Goal: Navigation & Orientation: Find specific page/section

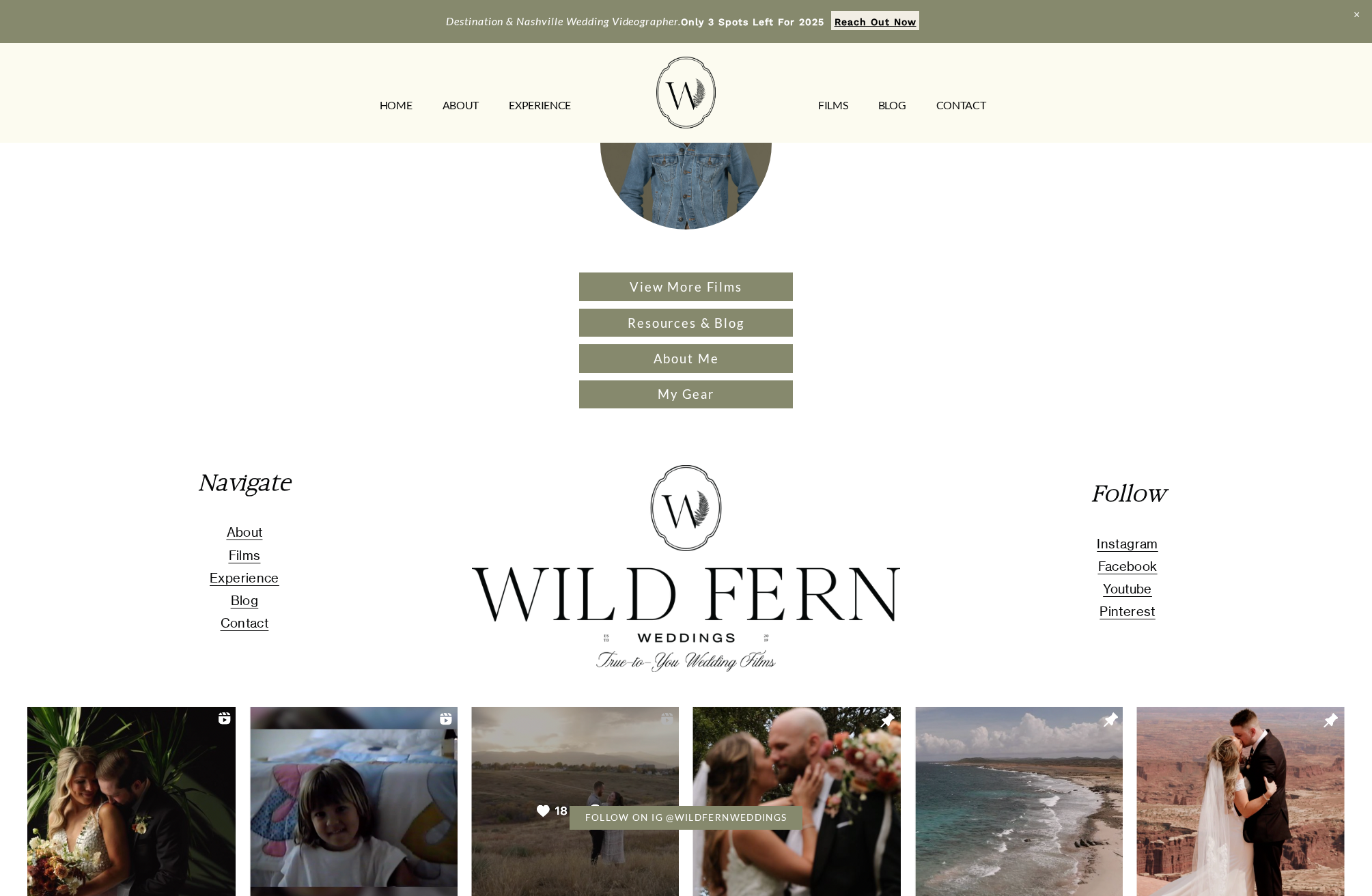
scroll to position [130, 0]
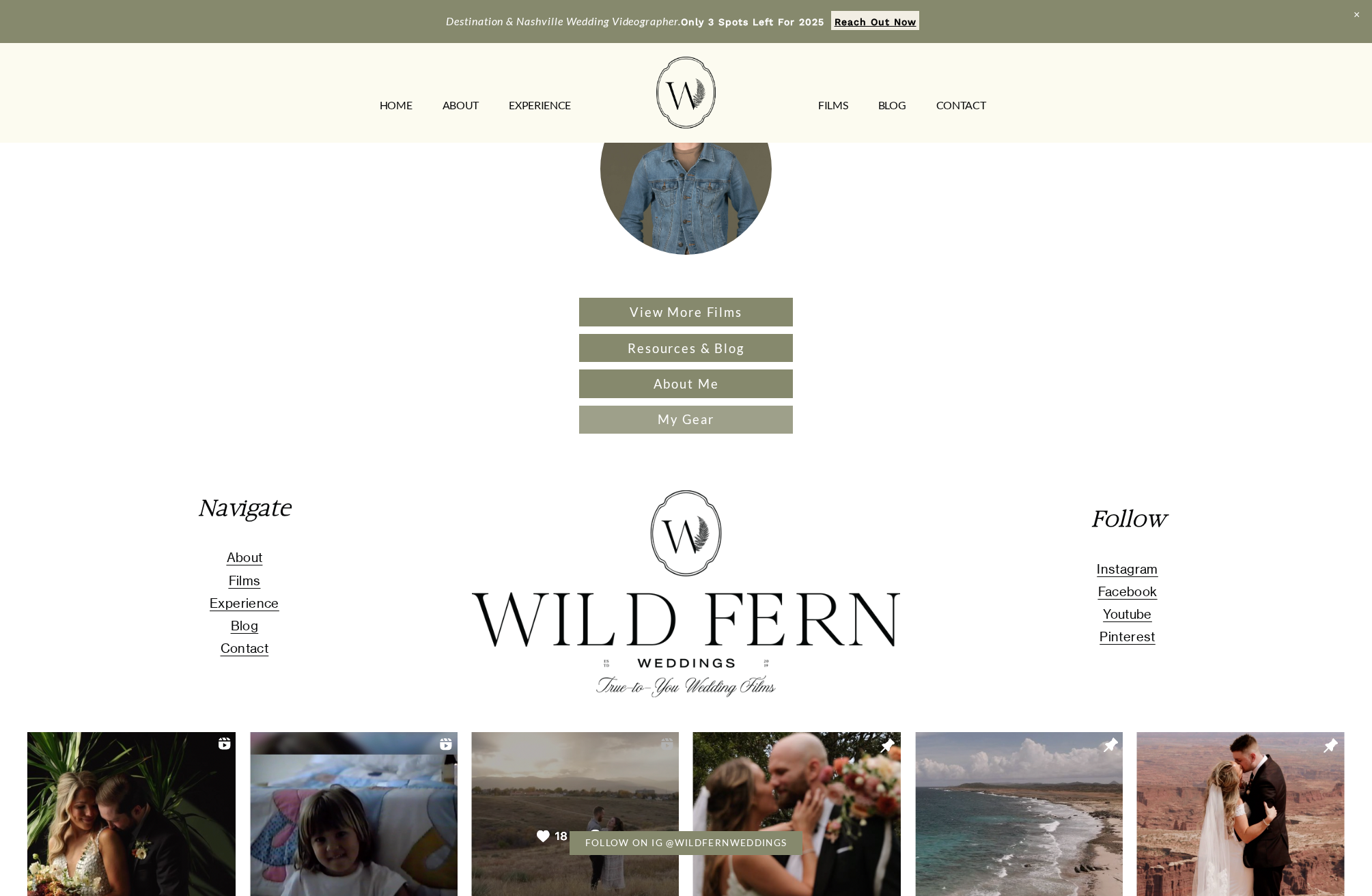
click at [687, 421] on link "My Gear" at bounding box center [685, 420] width 213 height 28
click at [458, 108] on link "ABOUT" at bounding box center [460, 105] width 37 height 22
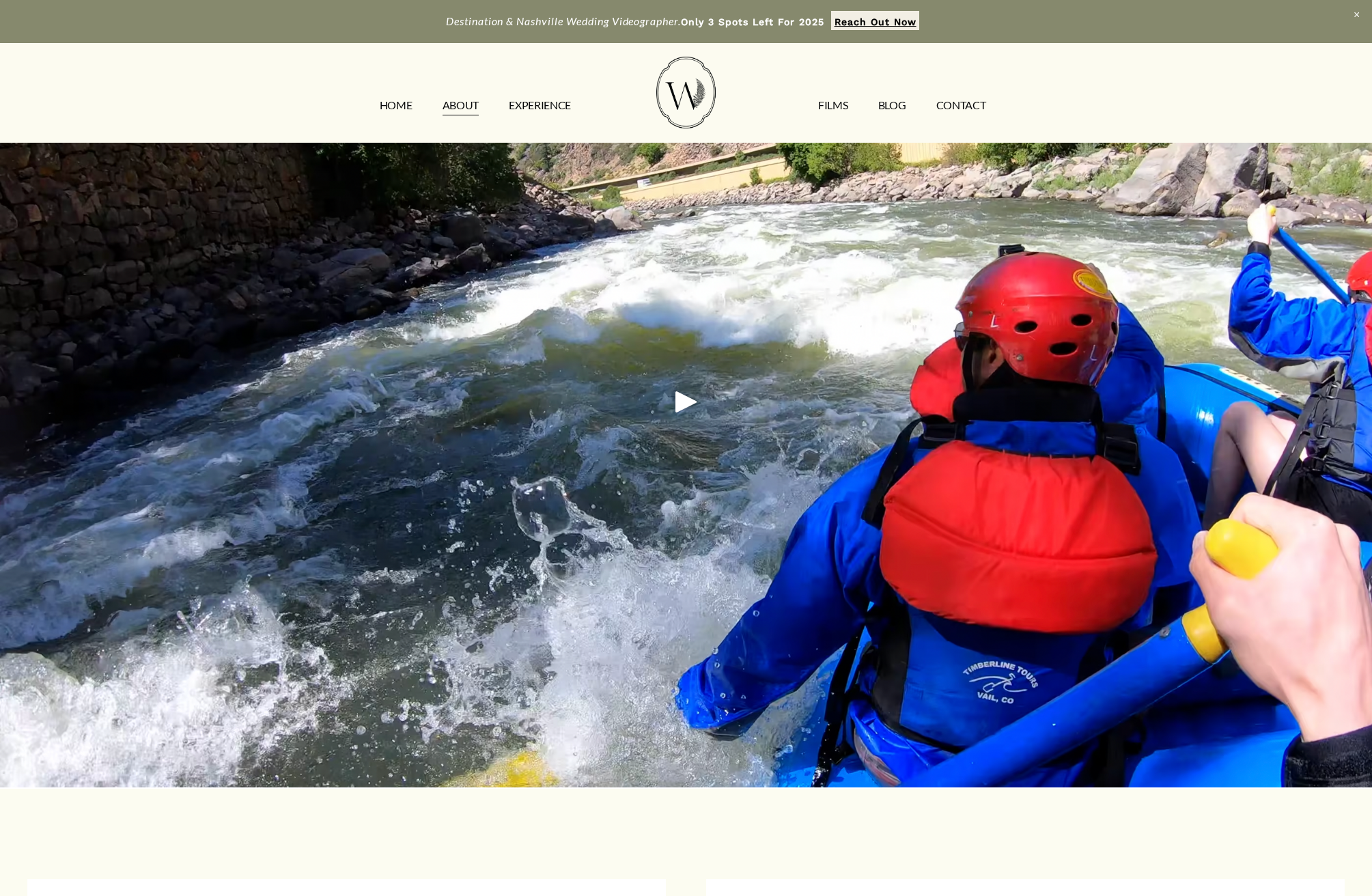
scroll to position [2151, 0]
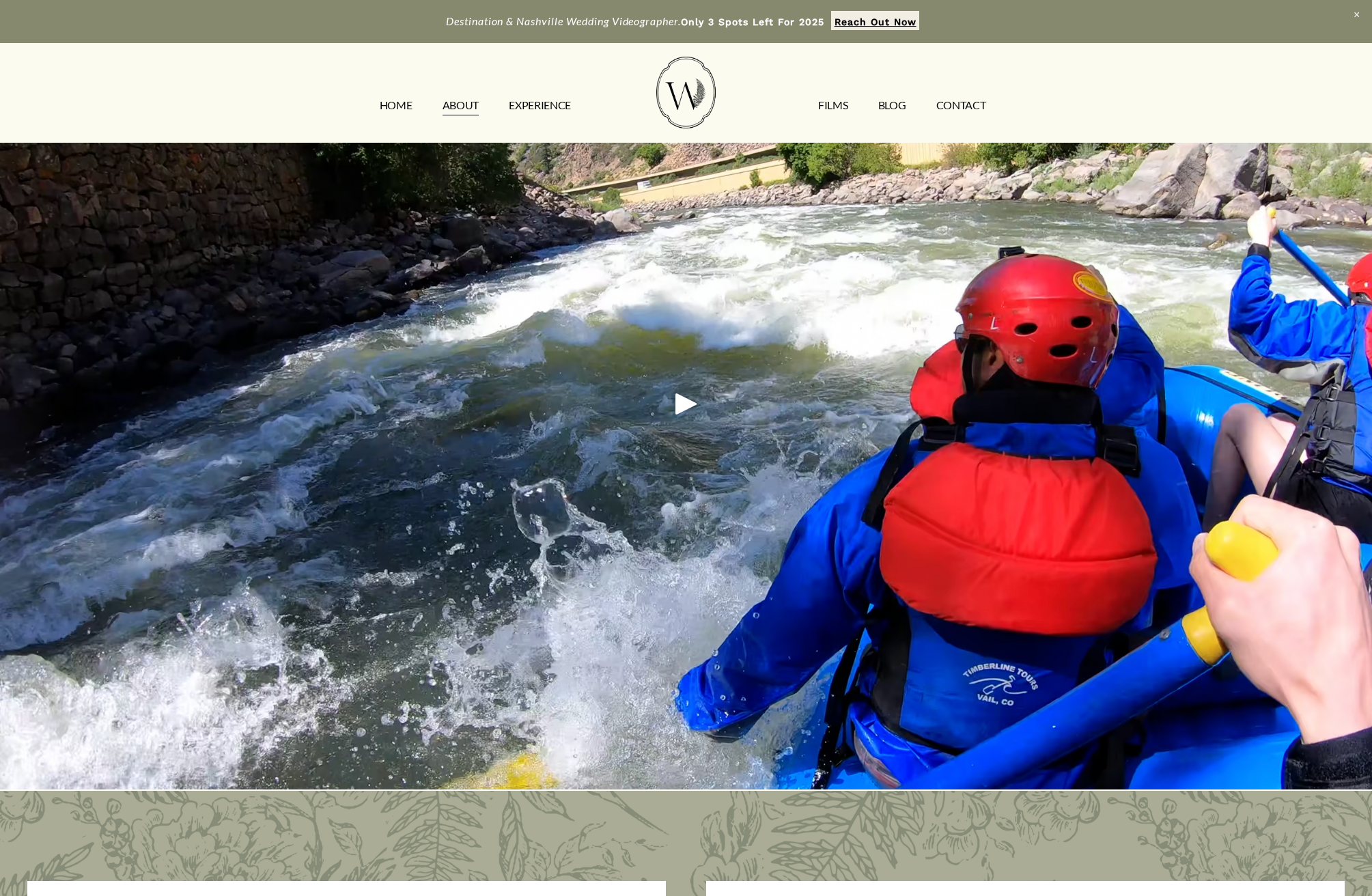
click at [680, 401] on div "Play" at bounding box center [686, 403] width 33 height 33
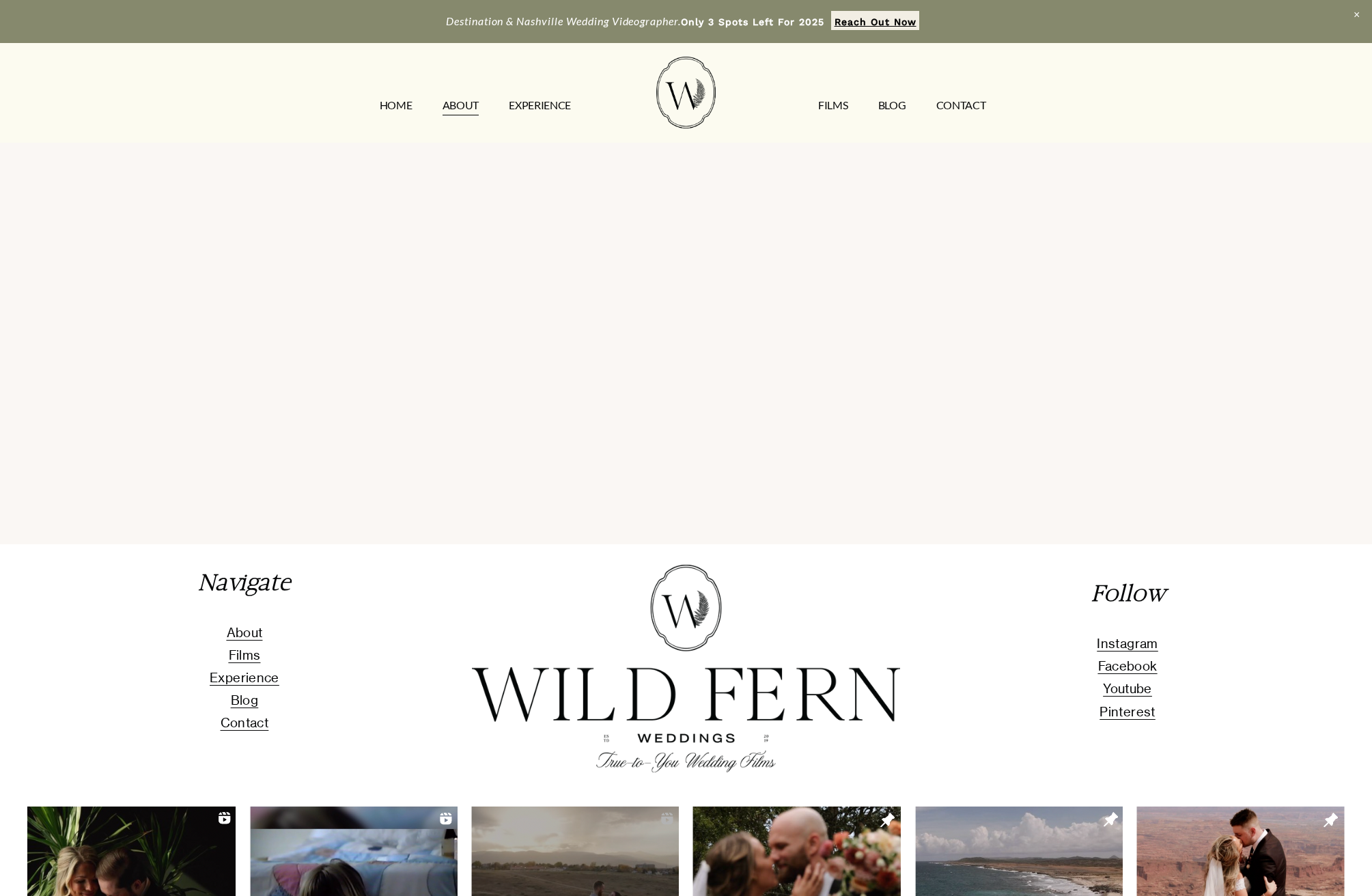
scroll to position [3621, 0]
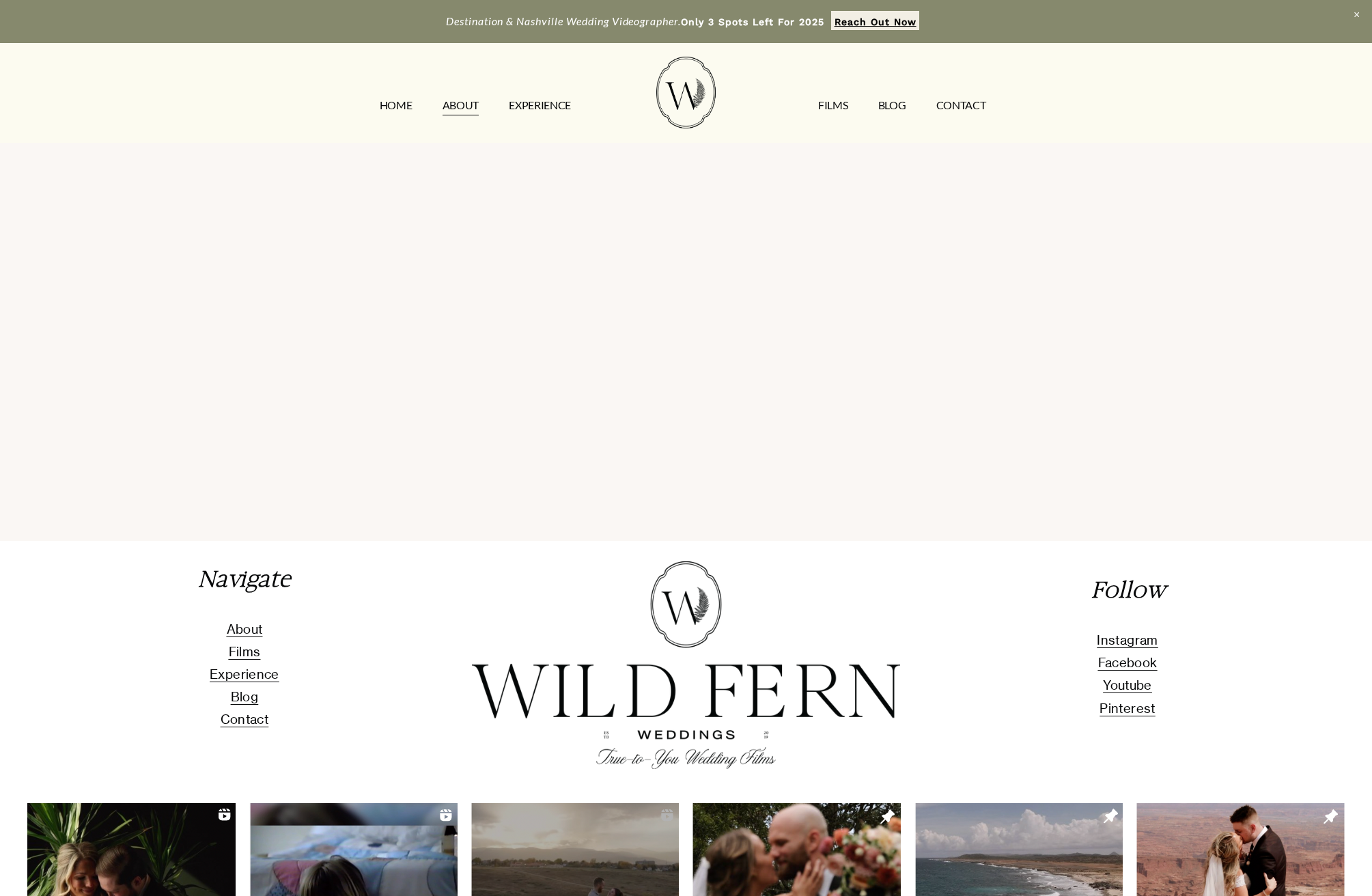
click at [246, 669] on span "Experience" at bounding box center [245, 674] width 69 height 16
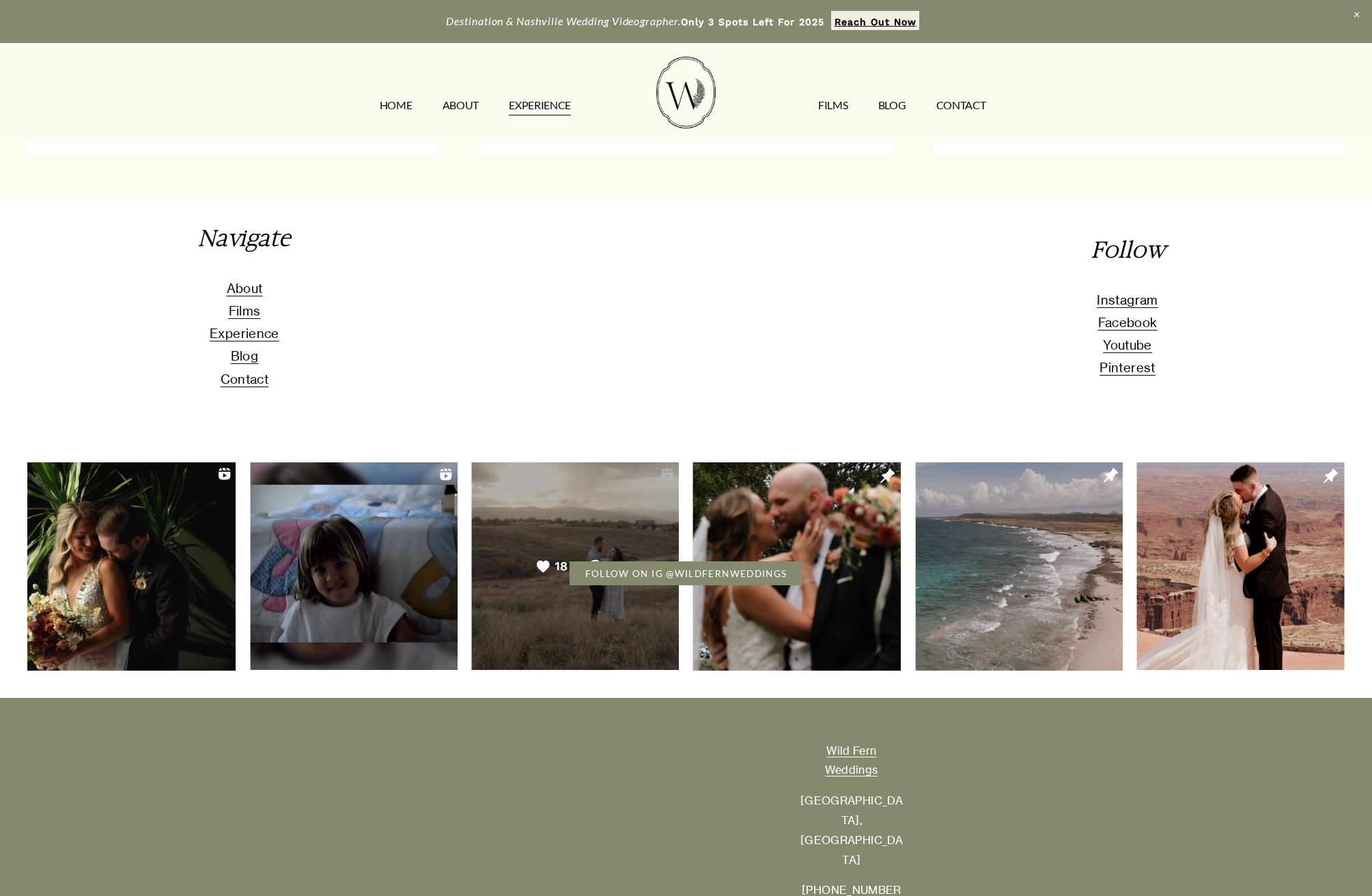
scroll to position [3248, 0]
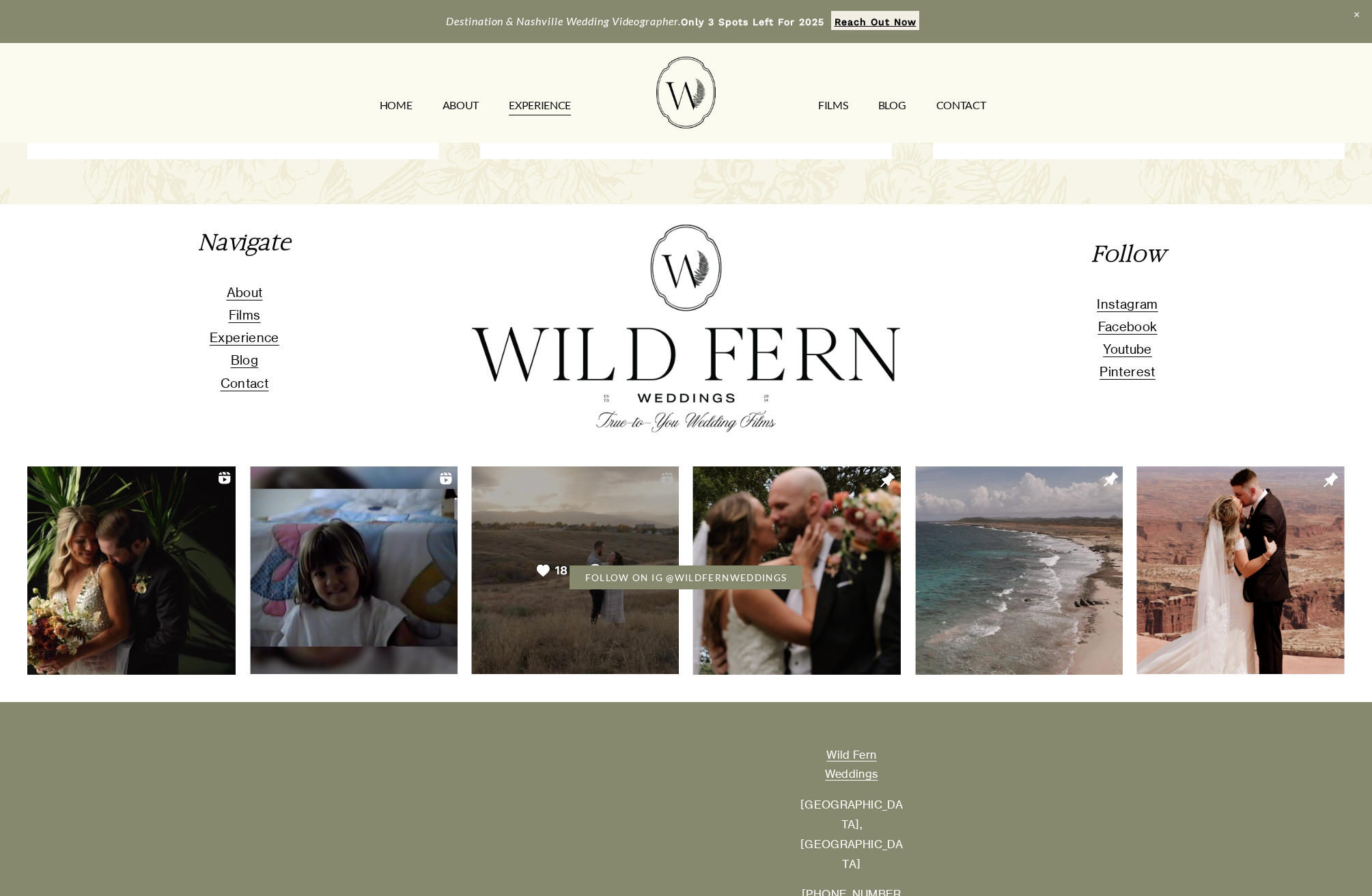
click at [244, 376] on span "Contact" at bounding box center [245, 383] width 49 height 16
